Goal: Task Accomplishment & Management: Use online tool/utility

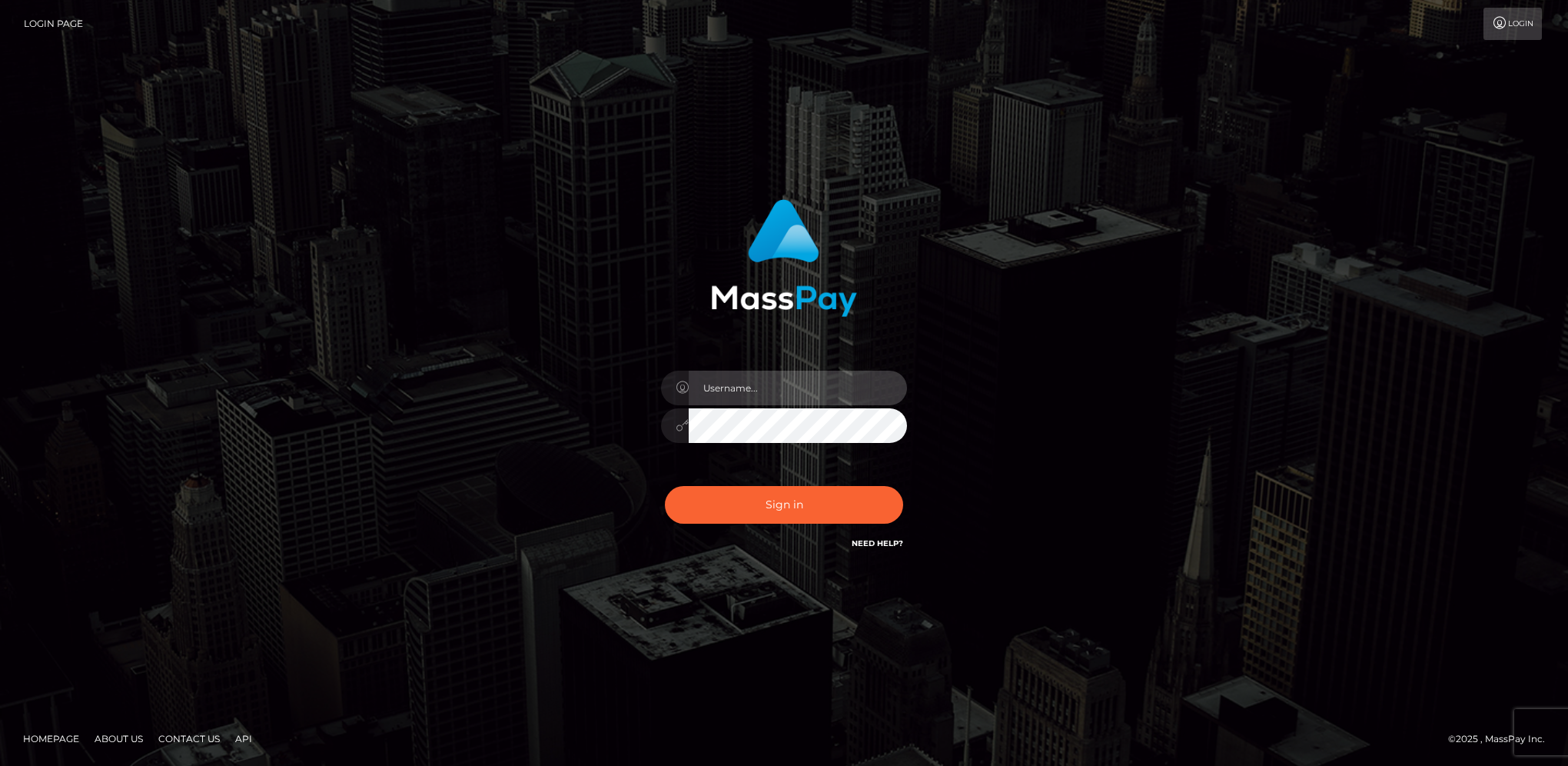
type input "hengland"
click at [843, 498] on button "Sign in" at bounding box center [783, 504] width 238 height 37
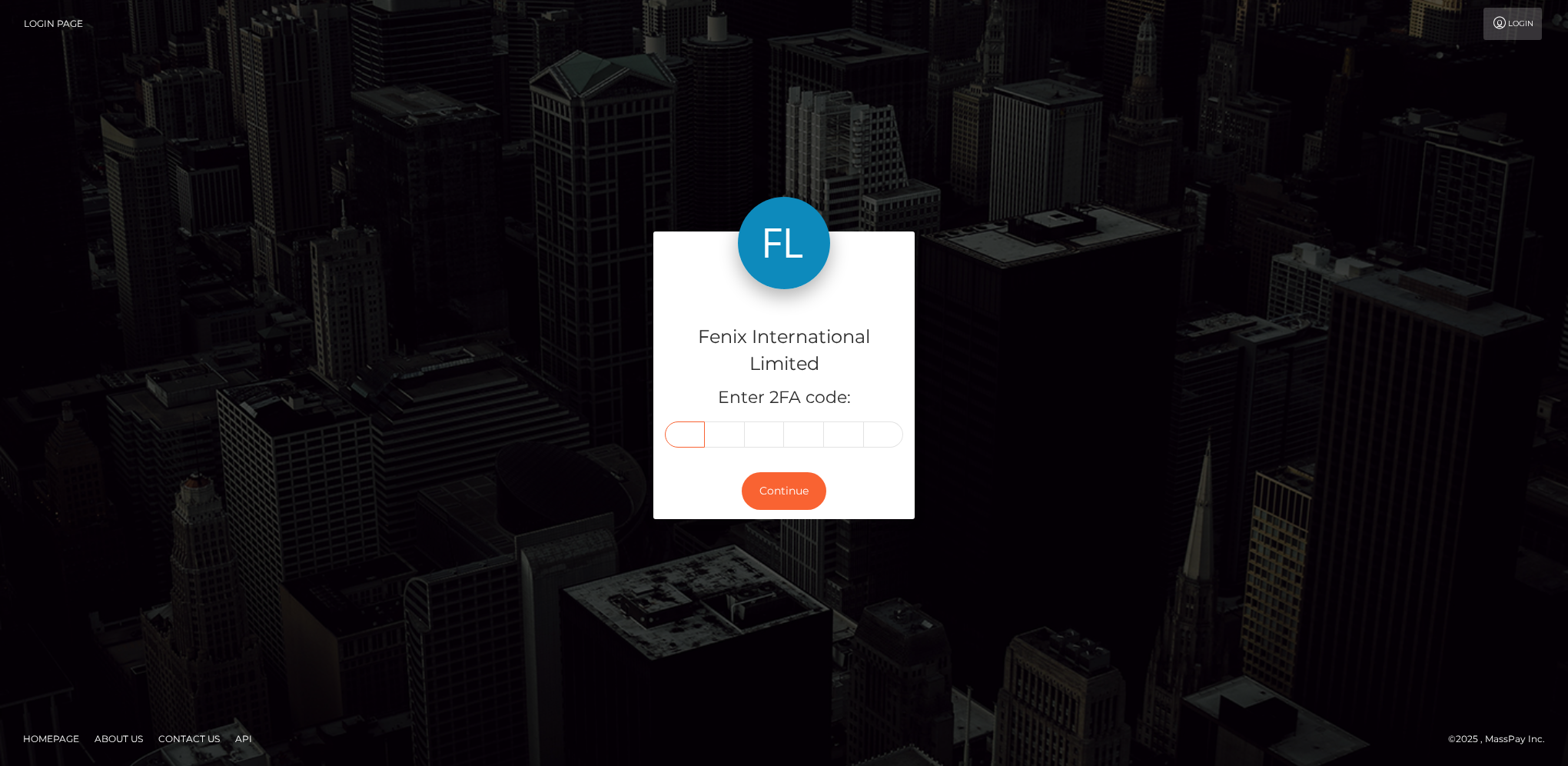
click at [693, 443] on input "text" at bounding box center [685, 434] width 40 height 26
type input "0"
type input "2"
type input "3"
type input "0"
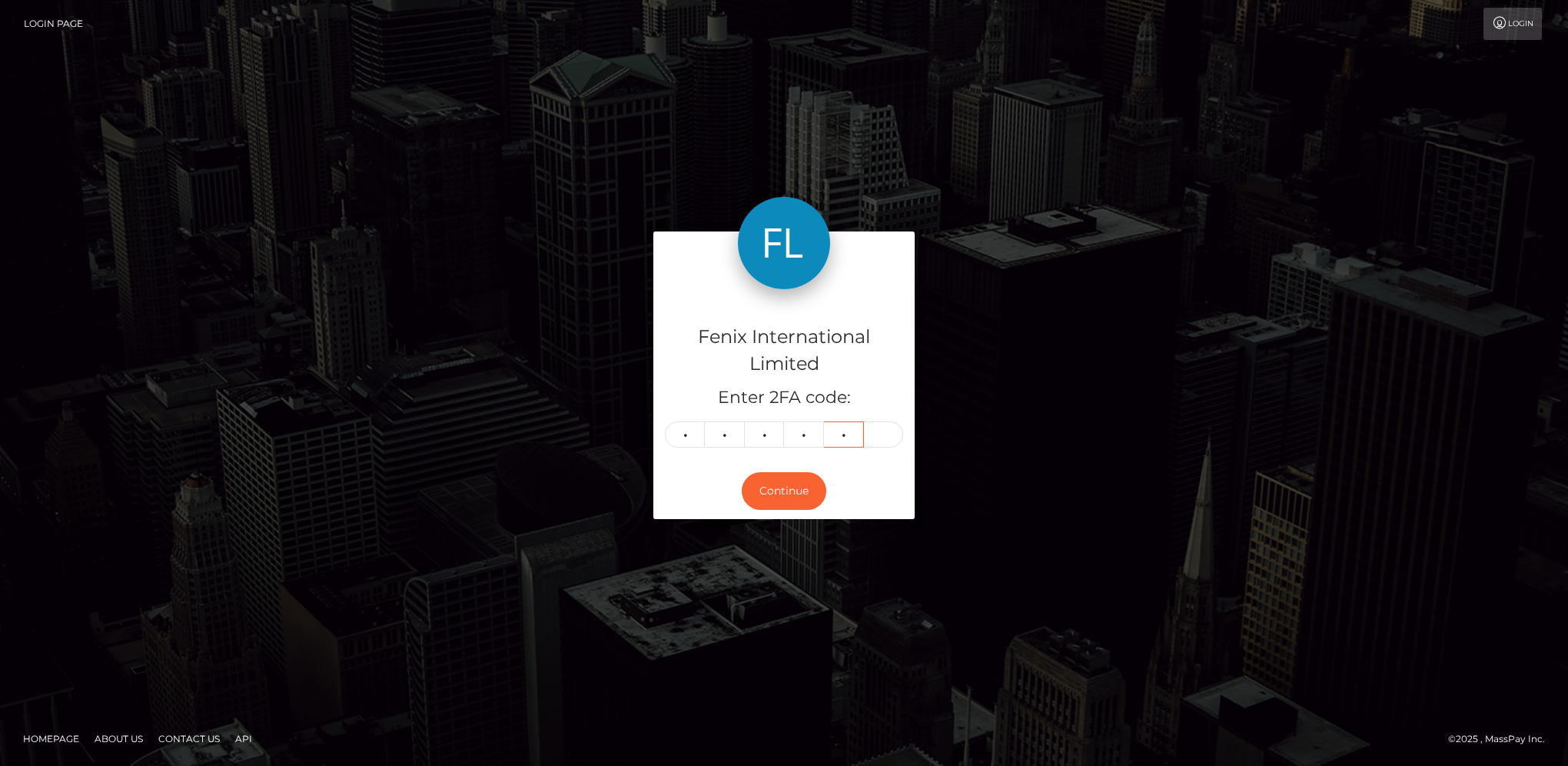
type input "6"
type input "4"
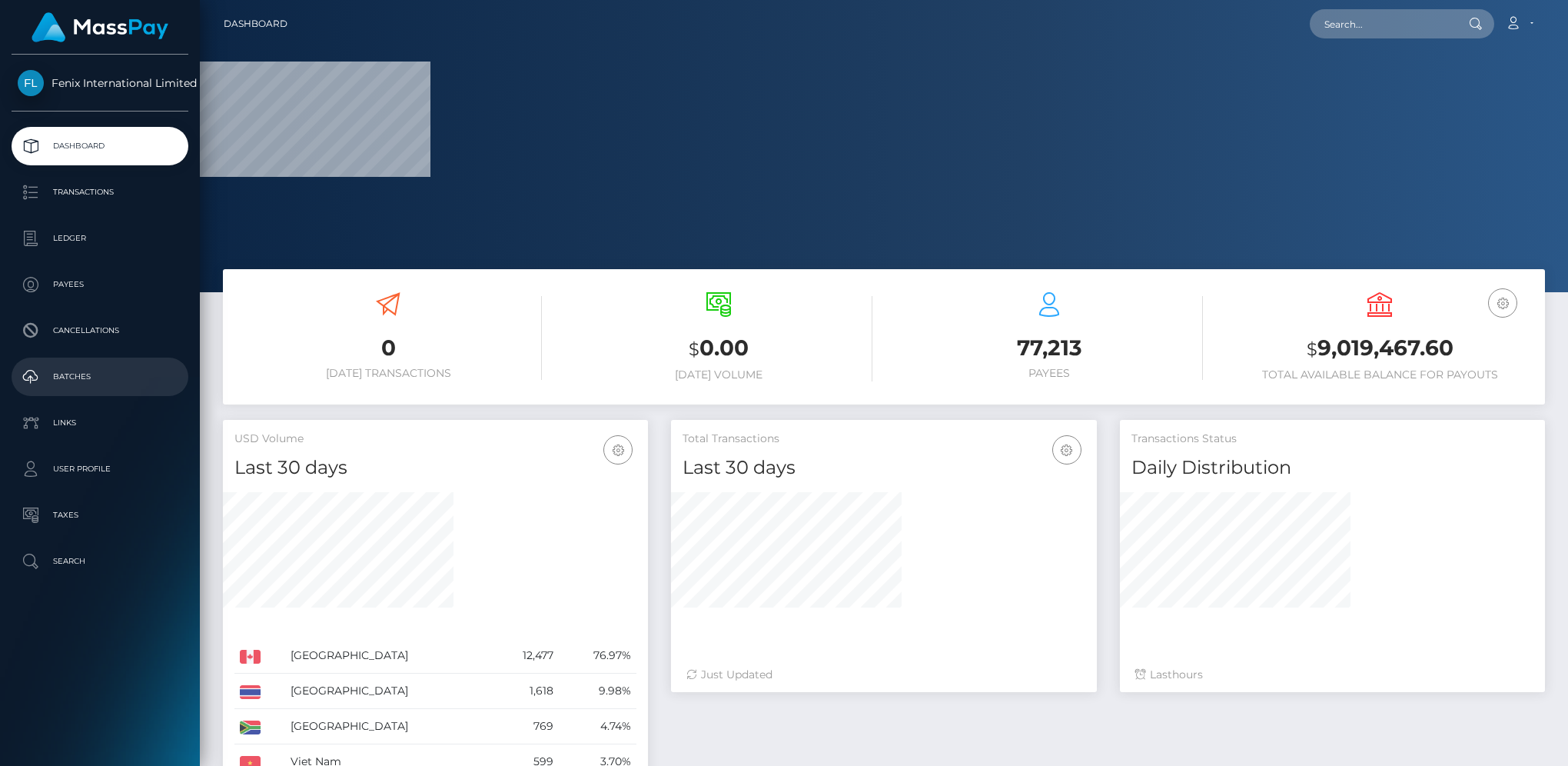
click at [97, 373] on p "Batches" at bounding box center [99, 377] width 165 height 23
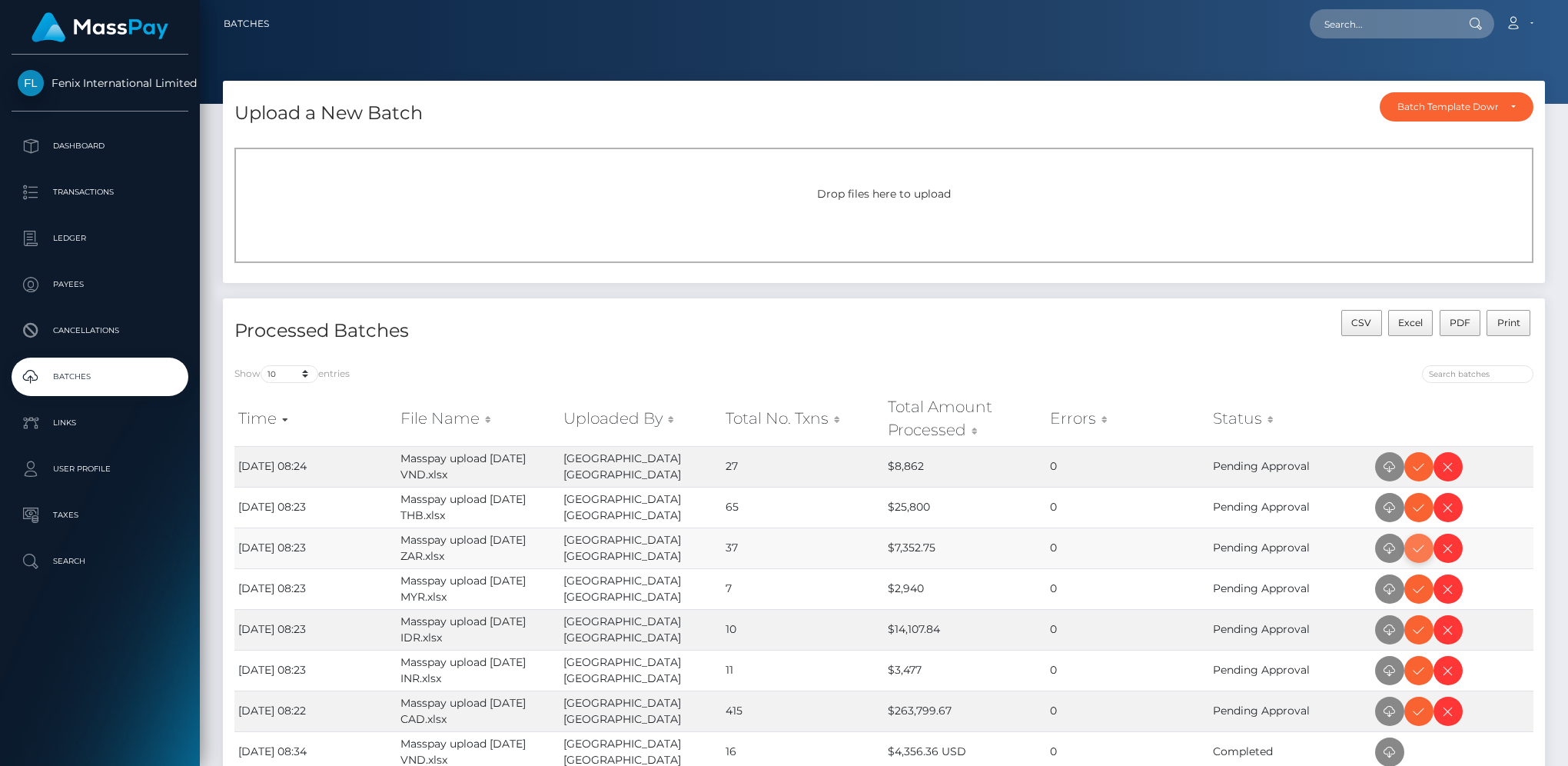
click at [1419, 541] on icon at bounding box center [1418, 549] width 18 height 19
click at [1415, 458] on icon at bounding box center [1418, 467] width 18 height 19
click at [1414, 509] on icon at bounding box center [1418, 508] width 18 height 19
click at [1418, 592] on icon at bounding box center [1418, 589] width 18 height 19
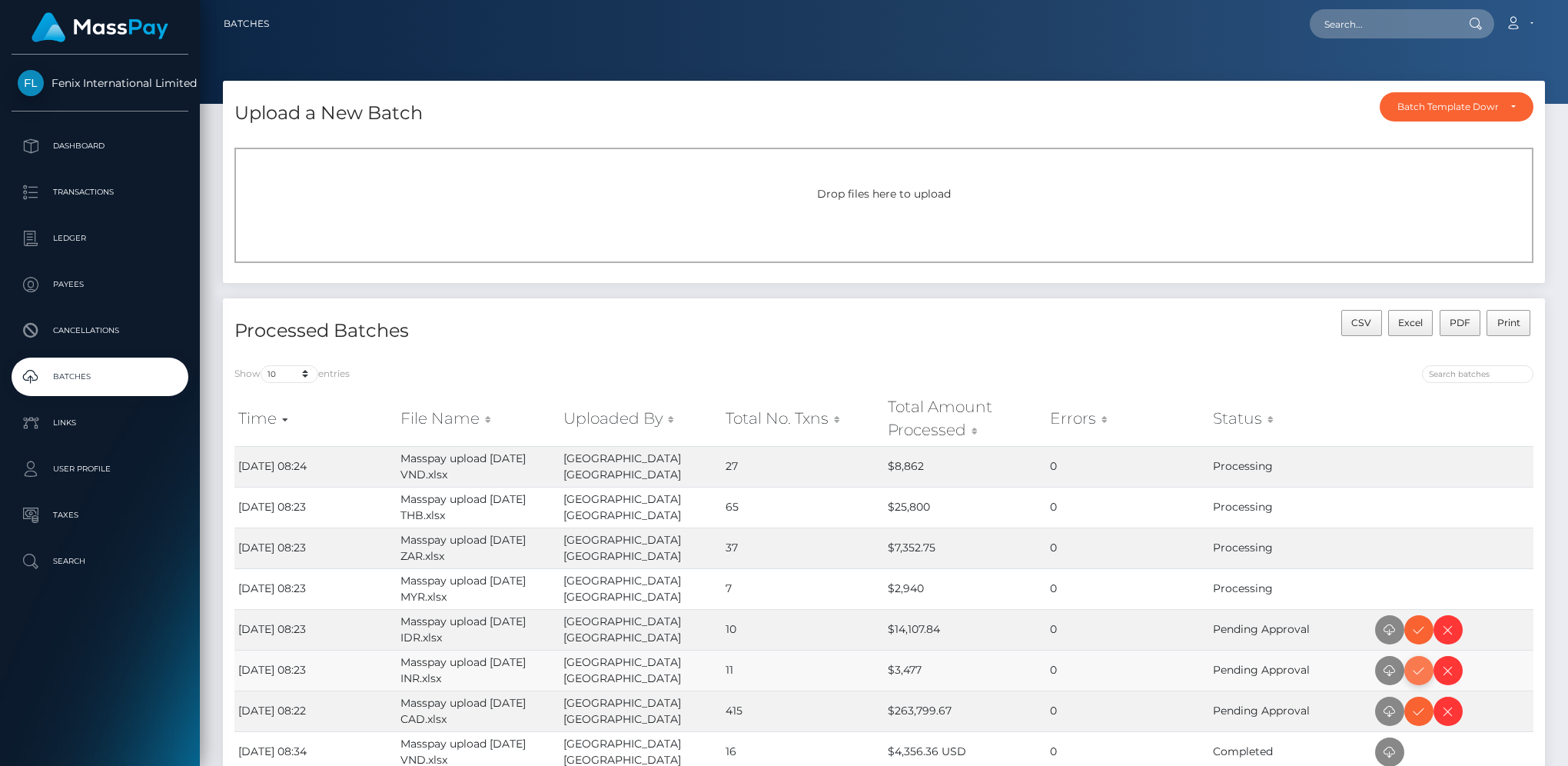
click at [1419, 674] on icon at bounding box center [1418, 670] width 18 height 19
click at [1414, 631] on icon at bounding box center [1418, 630] width 18 height 19
click at [1422, 721] on span at bounding box center [1418, 711] width 29 height 29
